Goal: Check status: Check status

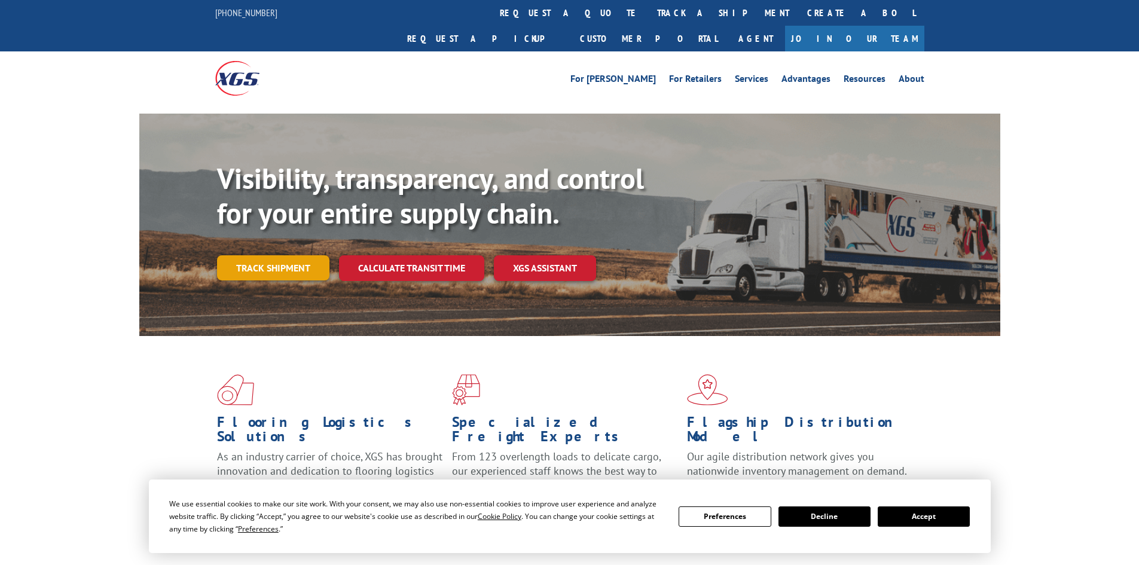
click at [275, 255] on link "Track shipment" at bounding box center [273, 267] width 112 height 25
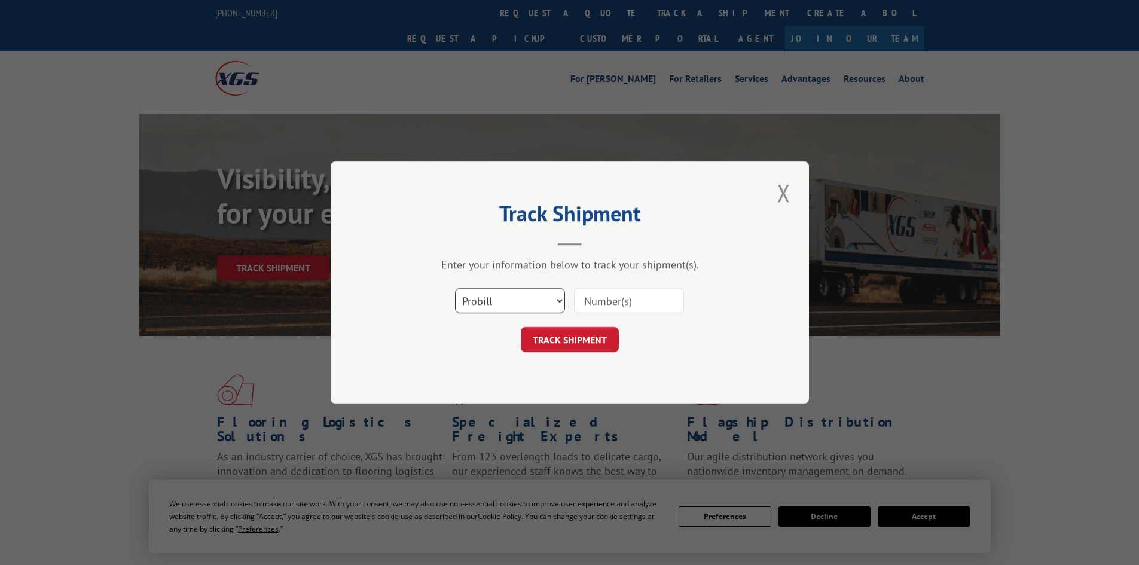
click at [528, 312] on select "Select category... Probill BOL PO" at bounding box center [510, 300] width 110 height 25
click at [455, 288] on select "Select category... Probill BOL PO" at bounding box center [510, 300] width 110 height 25
click at [595, 310] on input at bounding box center [629, 300] width 110 height 25
click at [479, 306] on select "Select category... Probill BOL PO" at bounding box center [510, 300] width 110 height 25
select select "po"
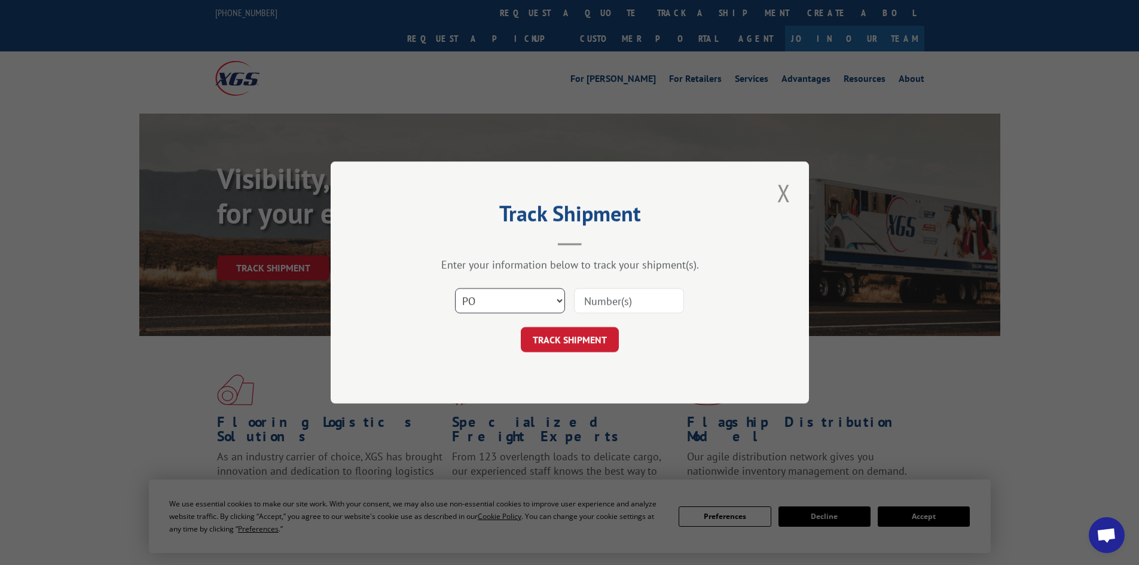
click at [455, 288] on select "Select category... Probill BOL PO" at bounding box center [510, 300] width 110 height 25
click at [616, 298] on input at bounding box center [629, 300] width 110 height 25
paste input "63515481"
type input "63515481"
click at [610, 338] on button "TRACK SHIPMENT" at bounding box center [570, 339] width 98 height 25
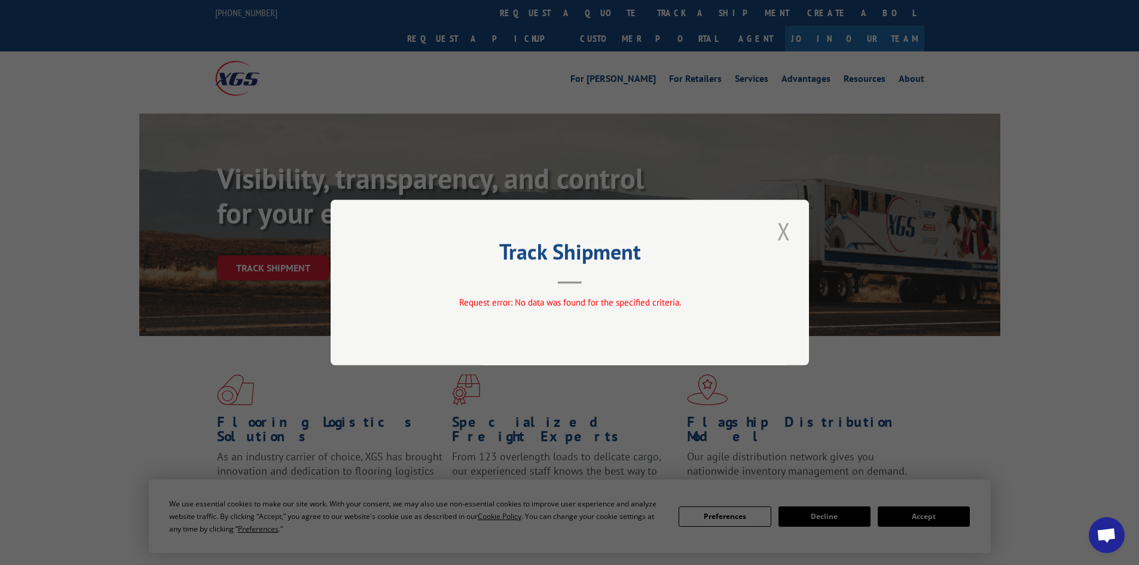
click at [791, 227] on button "Close modal" at bounding box center [783, 231] width 20 height 33
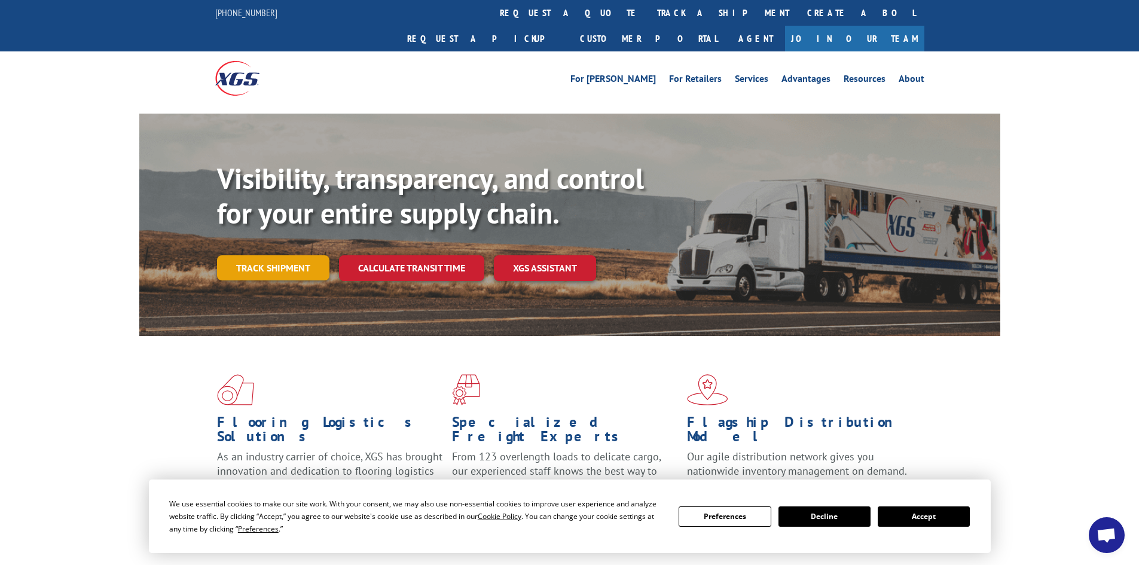
click at [297, 255] on link "Track shipment" at bounding box center [273, 267] width 112 height 25
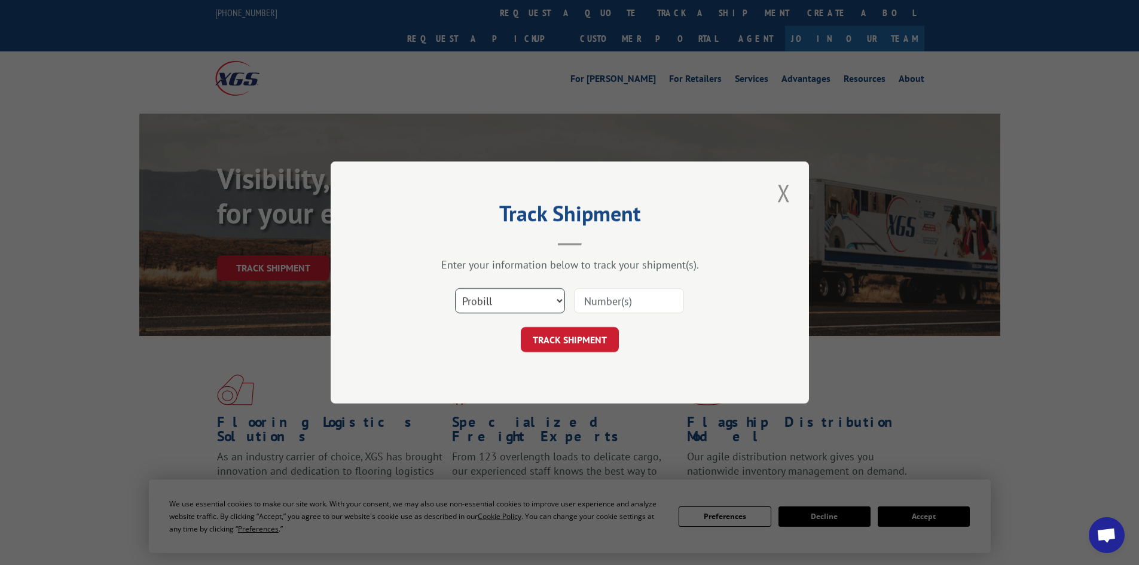
click at [518, 292] on select "Select category... Probill BOL PO" at bounding box center [510, 300] width 110 height 25
click at [788, 204] on button "Close modal" at bounding box center [783, 192] width 20 height 33
